Goal: Information Seeking & Learning: Find specific fact

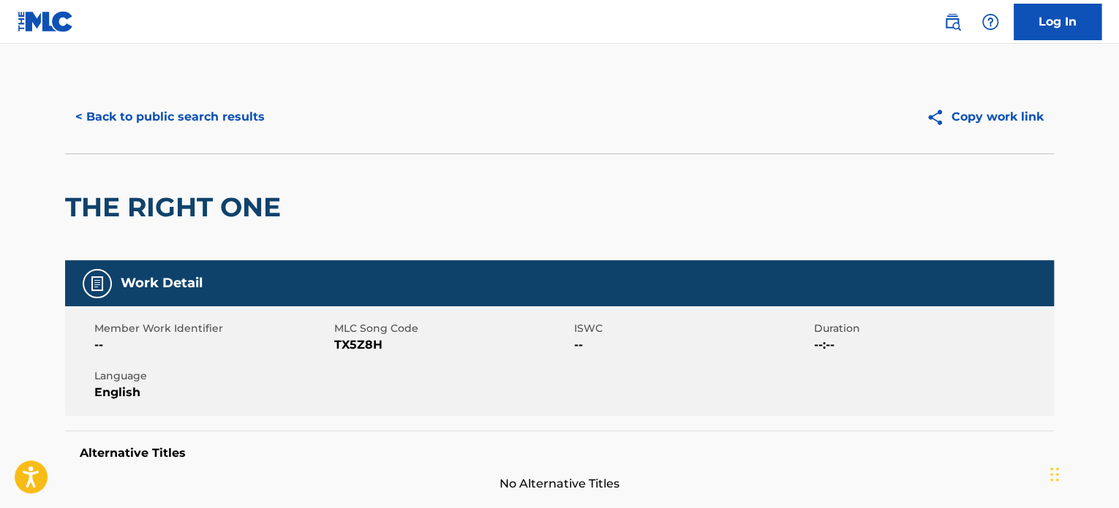
click at [187, 126] on button "< Back to public search results" at bounding box center [170, 117] width 210 height 37
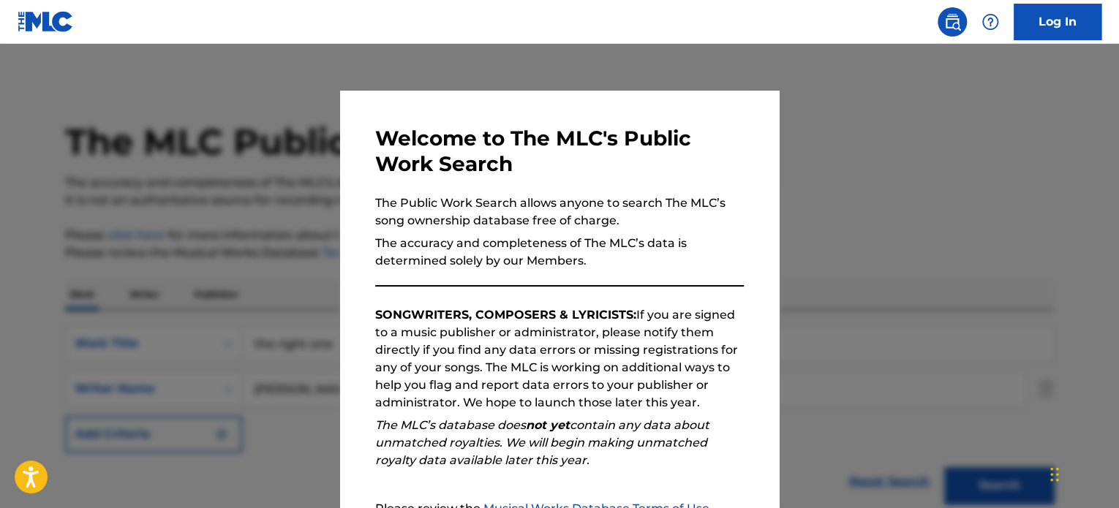
scroll to position [203, 0]
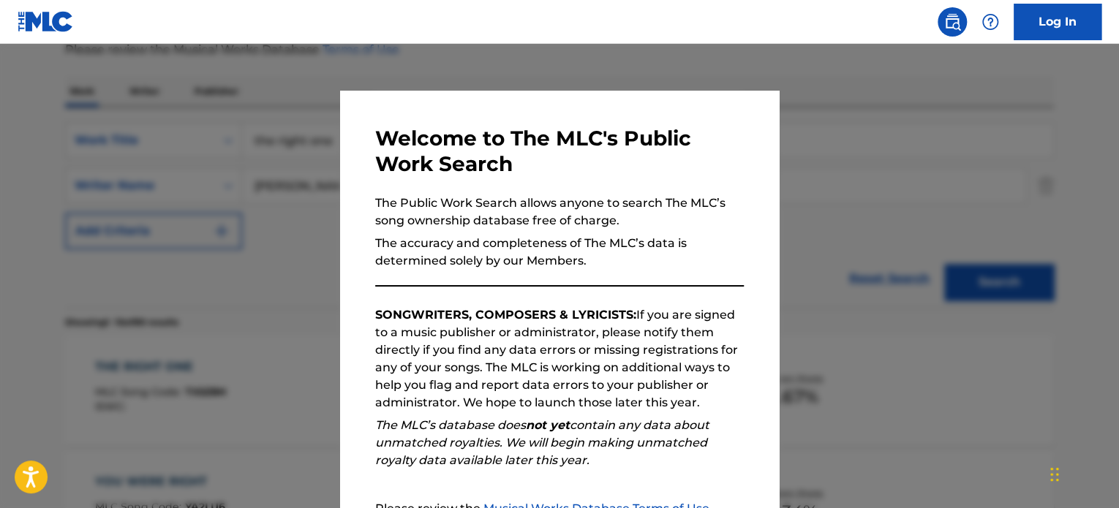
click at [196, 153] on div at bounding box center [559, 298] width 1119 height 508
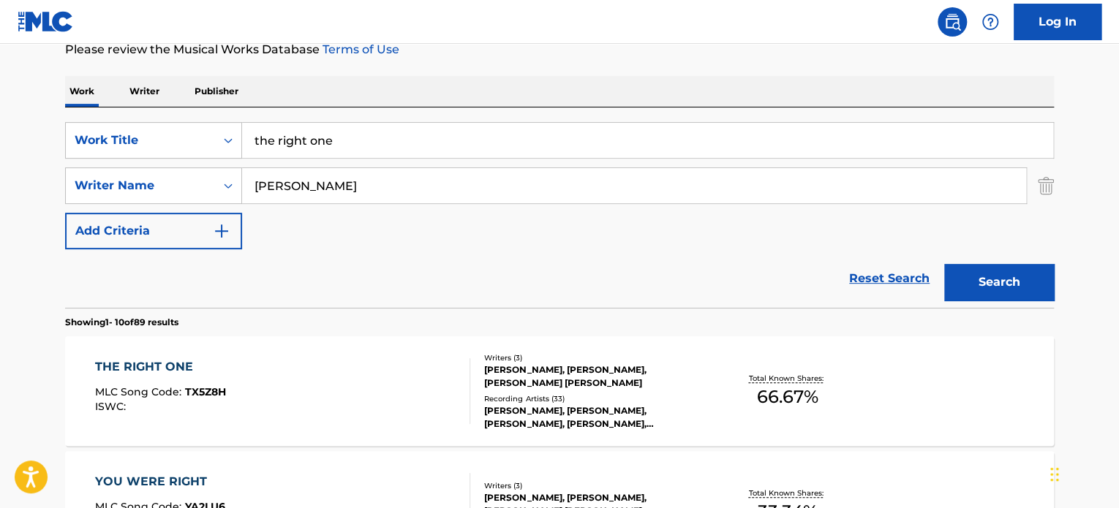
drag, startPoint x: 350, startPoint y: 137, endPoint x: 15, endPoint y: 134, distance: 335.1
type input "worth your wild"
drag, startPoint x: 239, startPoint y: 81, endPoint x: 246, endPoint y: 92, distance: 12.8
click at [240, 81] on p "Publisher" at bounding box center [216, 91] width 53 height 31
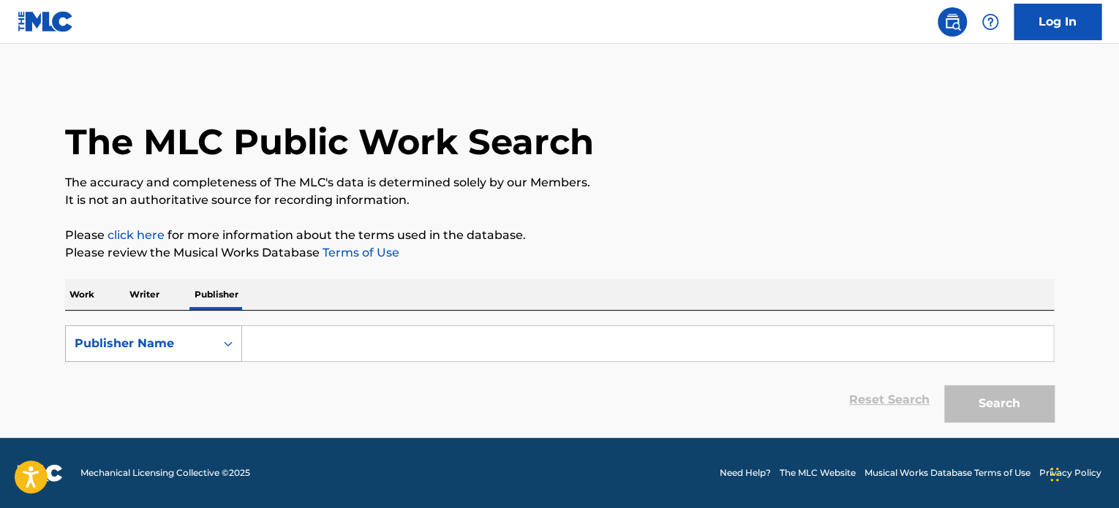
click at [225, 348] on icon "Search Form" at bounding box center [228, 344] width 15 height 15
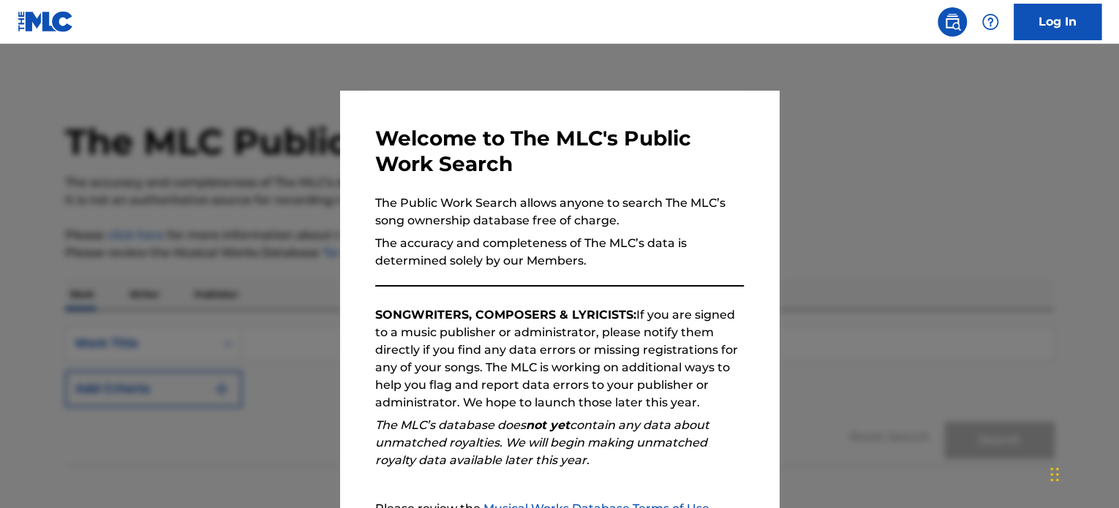
click at [257, 296] on div at bounding box center [559, 298] width 1119 height 508
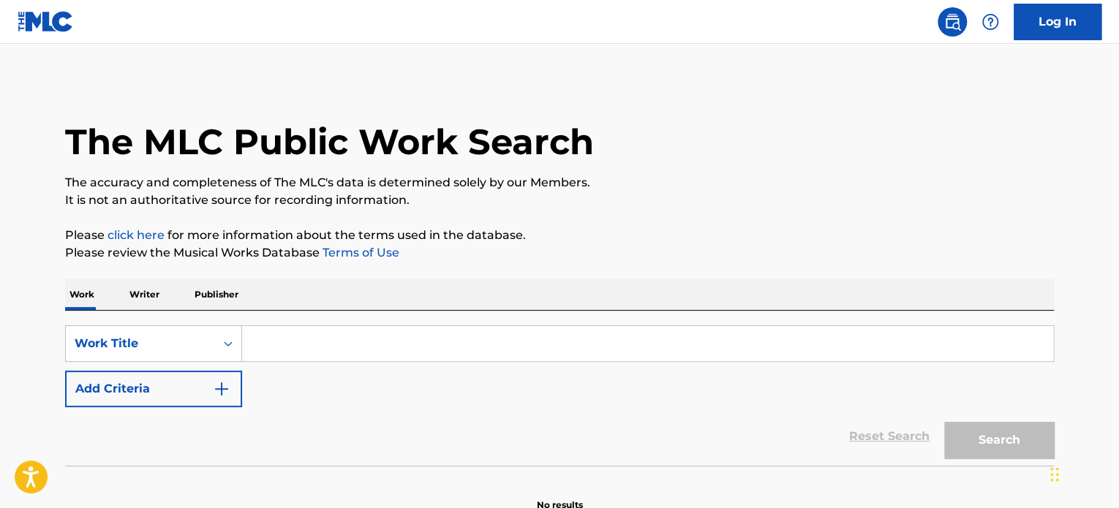
click at [256, 340] on input "Search Form" at bounding box center [647, 343] width 811 height 35
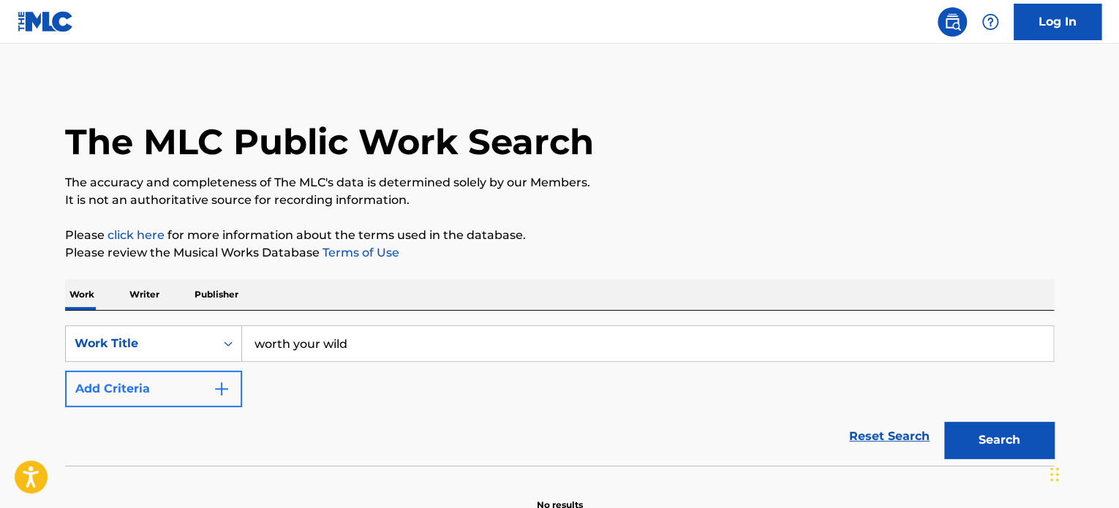
type input "worth your wild"
click at [227, 395] on img "Search Form" at bounding box center [222, 389] width 18 height 18
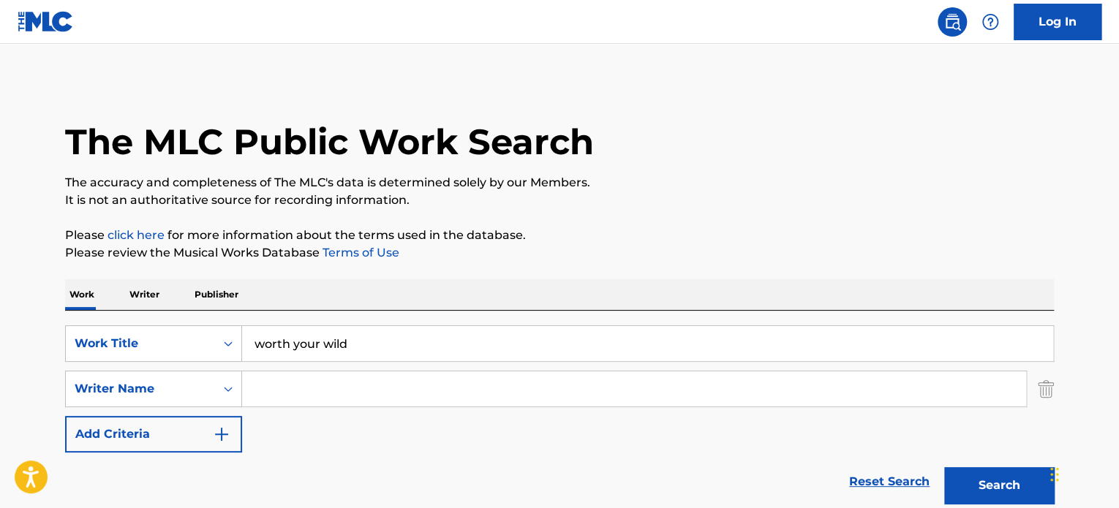
click at [291, 394] on input "Search Form" at bounding box center [634, 389] width 784 height 35
type input "[PERSON_NAME]"
click at [945, 468] on button "Search" at bounding box center [1000, 486] width 110 height 37
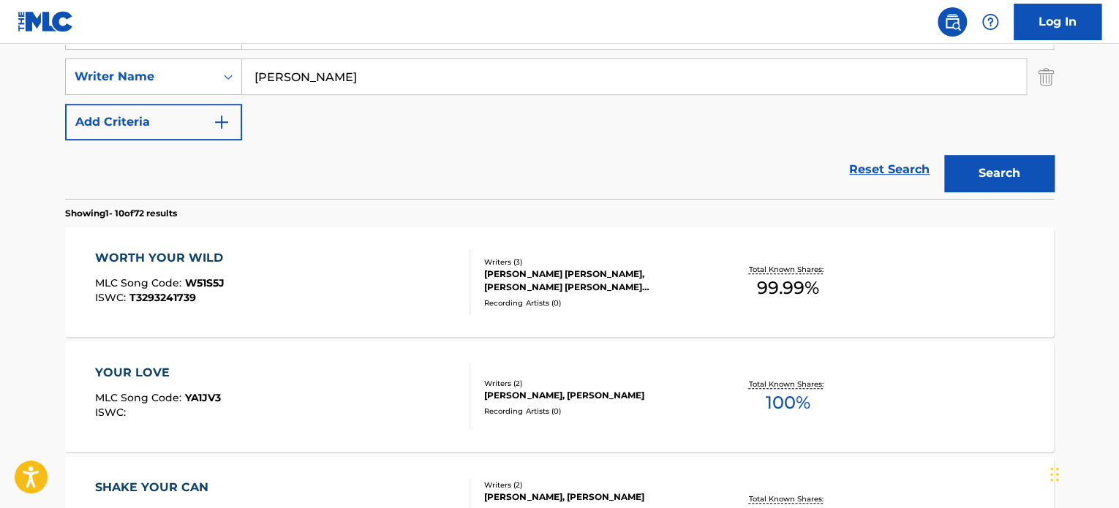
scroll to position [315, 0]
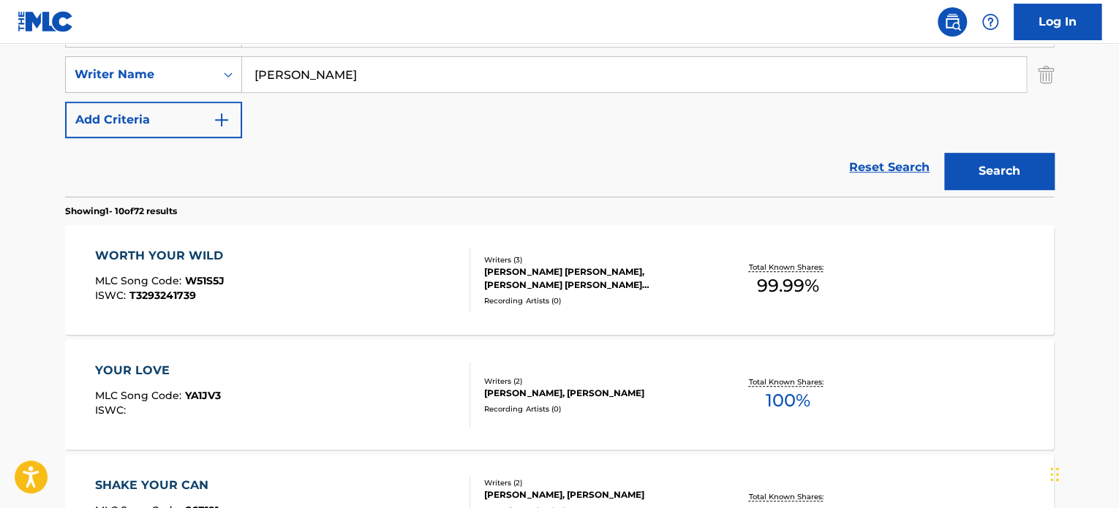
click at [146, 257] on div "WORTH YOUR WILD" at bounding box center [162, 256] width 135 height 18
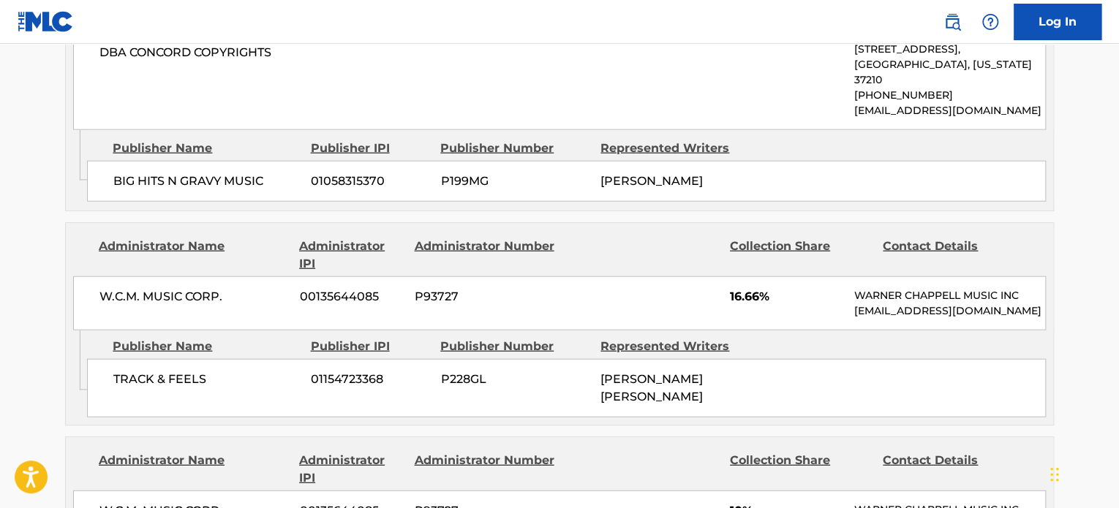
scroll to position [1656, 0]
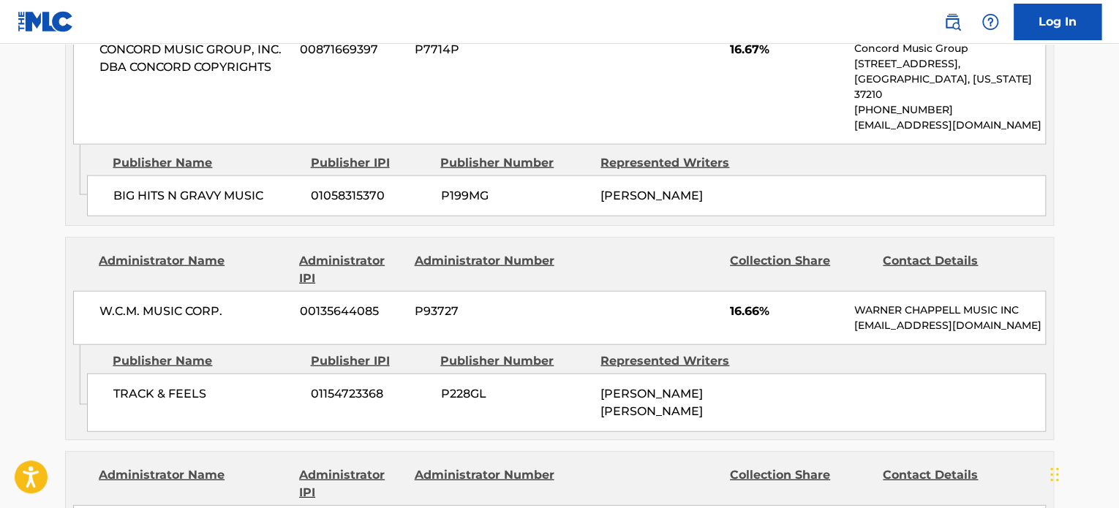
drag, startPoint x: 748, startPoint y: 129, endPoint x: 762, endPoint y: 118, distance: 17.7
drag, startPoint x: 762, startPoint y: 118, endPoint x: 0, endPoint y: -46, distance: 779.1
drag, startPoint x: 0, startPoint y: -46, endPoint x: 980, endPoint y: 20, distance: 981.9
click at [980, 20] on div at bounding box center [990, 21] width 29 height 29
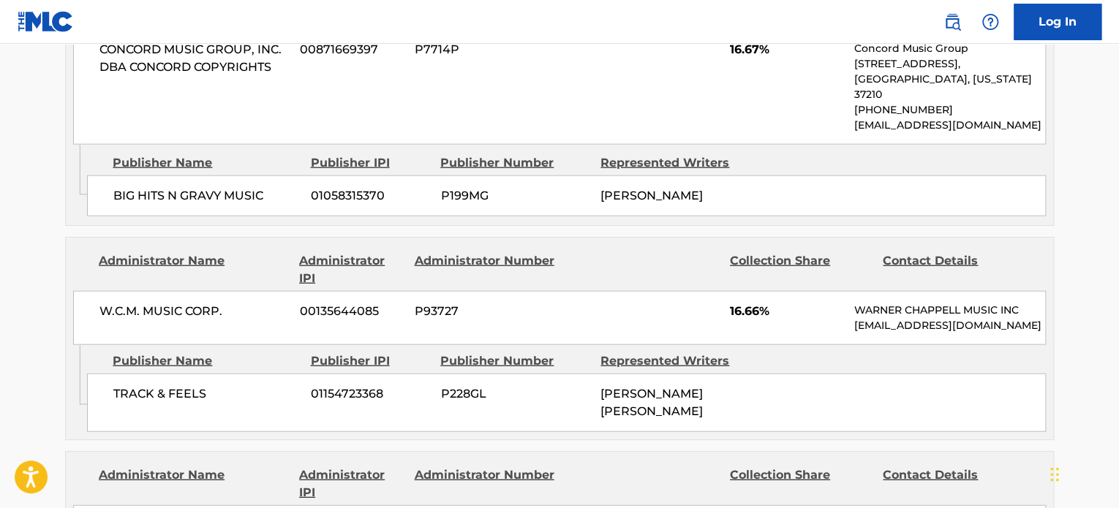
click at [819, 176] on div "BIG HITS N GRAVY MUSIC 01058315370 P199MG [PERSON_NAME]" at bounding box center [566, 196] width 959 height 41
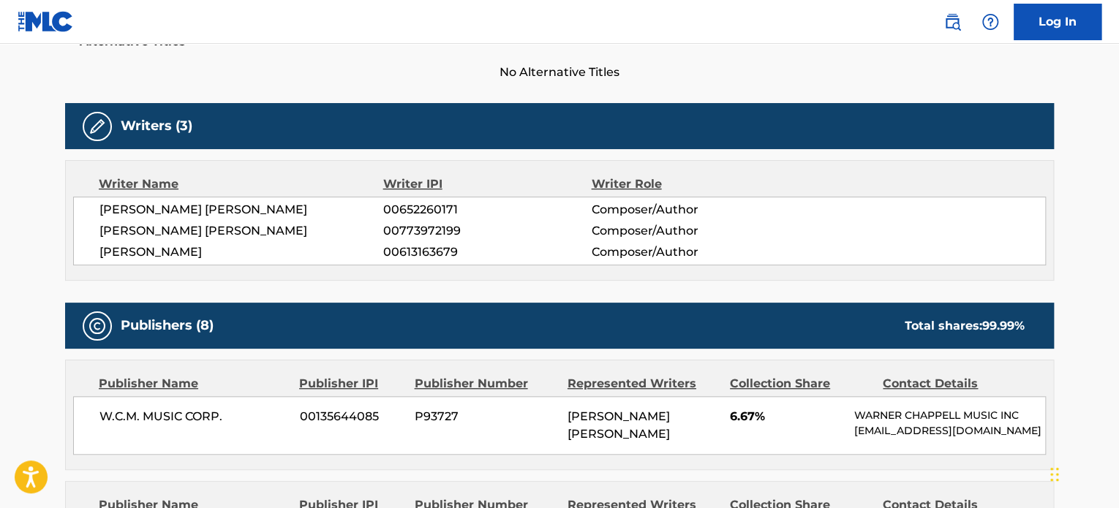
scroll to position [266, 0]
